Goal: Task Accomplishment & Management: Manage account settings

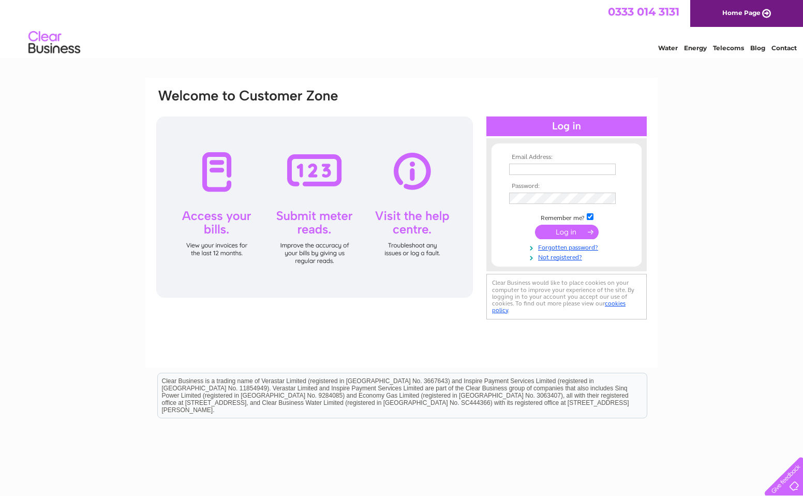
click at [520, 162] on td at bounding box center [567, 169] width 120 height 17
click at [520, 168] on input "text" at bounding box center [562, 169] width 107 height 11
type input "kirsty@mcelhinneyandco.co.uk"
click at [535, 226] on input "submit" at bounding box center [567, 233] width 64 height 14
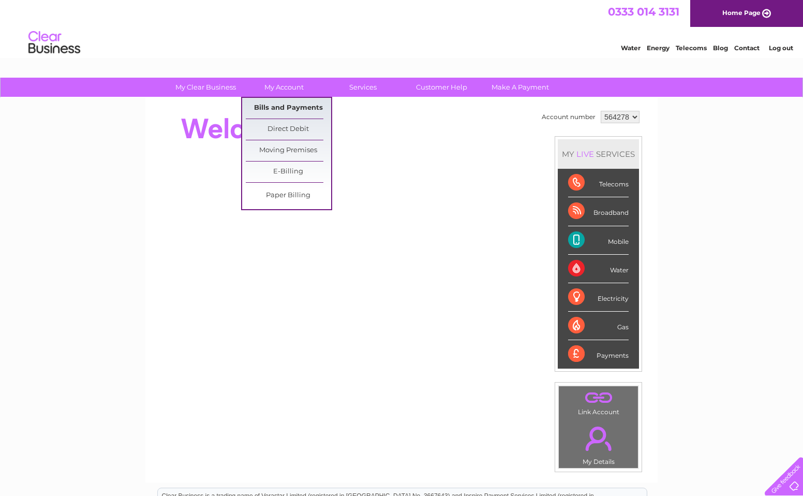
click at [276, 104] on link "Bills and Payments" at bounding box center [288, 108] width 85 height 21
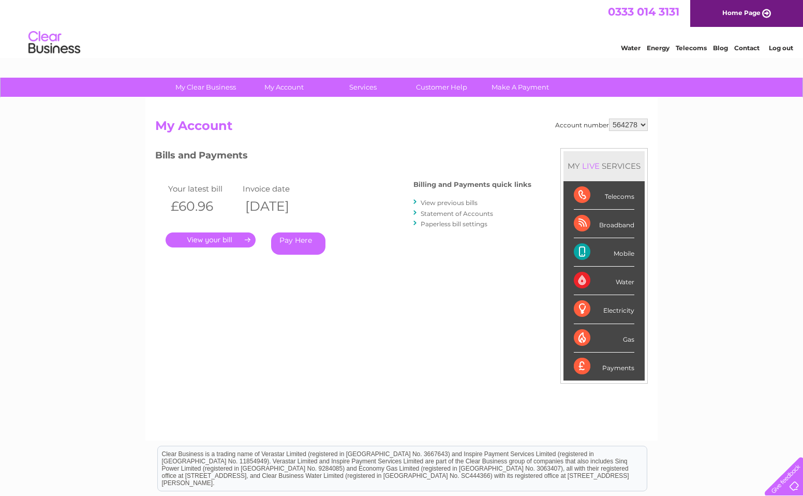
click at [234, 239] on link "." at bounding box center [211, 239] width 90 height 15
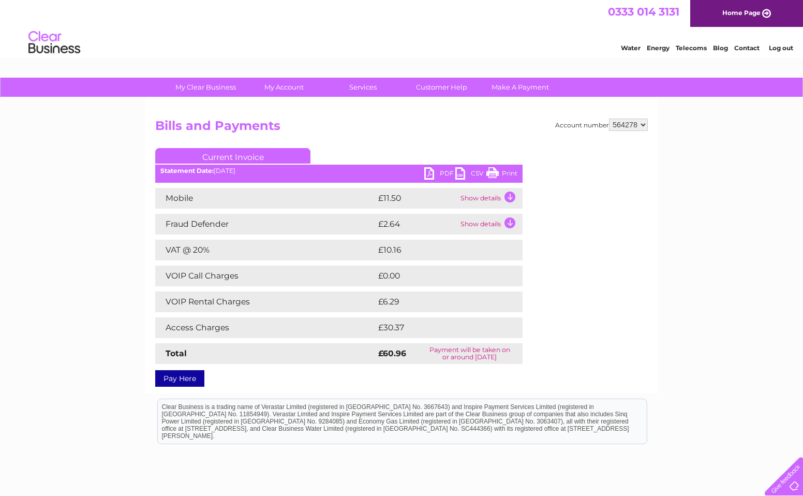
click at [434, 174] on link "PDF" at bounding box center [439, 174] width 31 height 15
click at [782, 46] on link "Log out" at bounding box center [781, 48] width 24 height 8
